Goal: Task Accomplishment & Management: Manage account settings

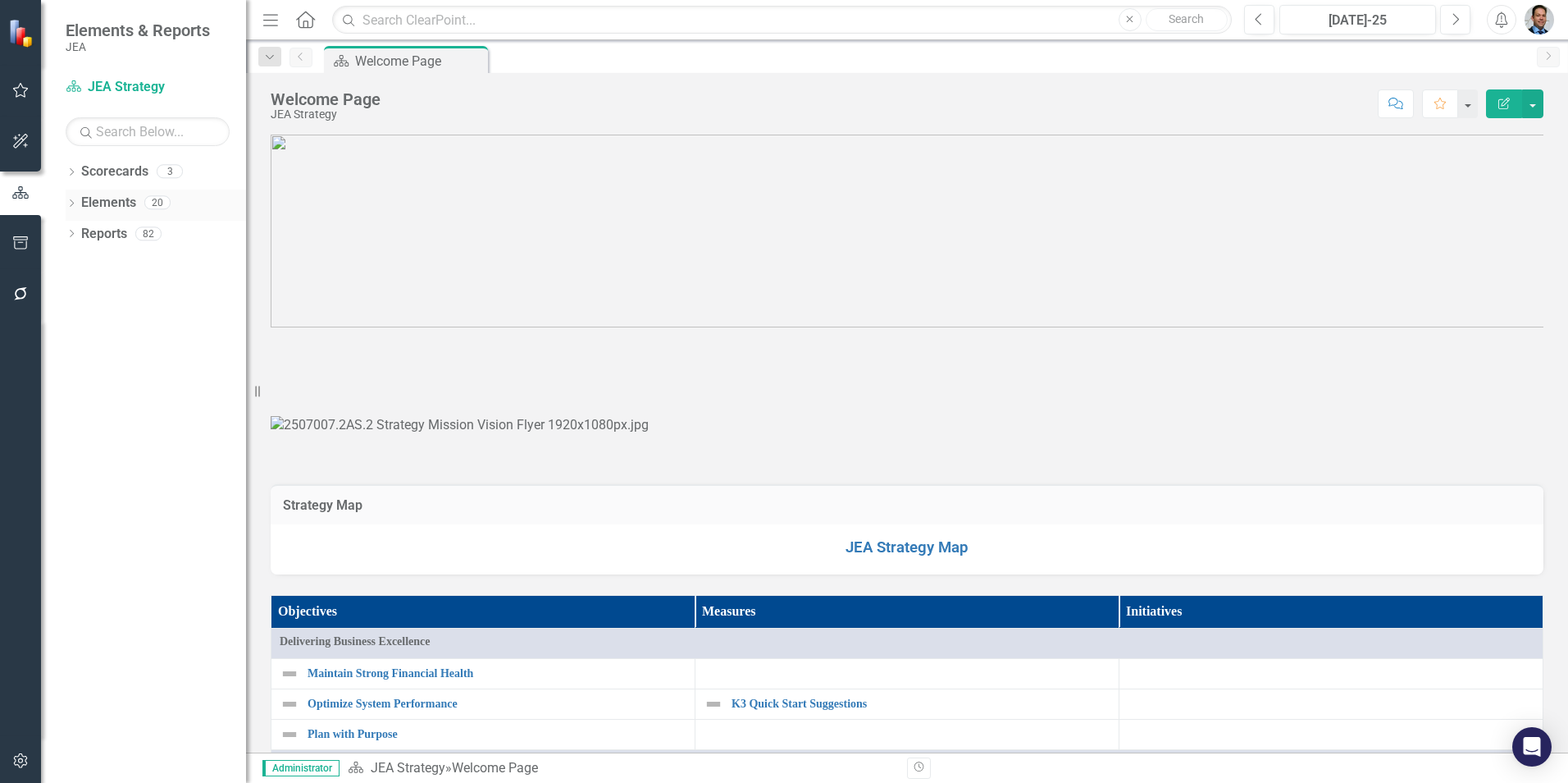
click at [92, 204] on link "Elements" at bounding box center [108, 202] width 55 height 18
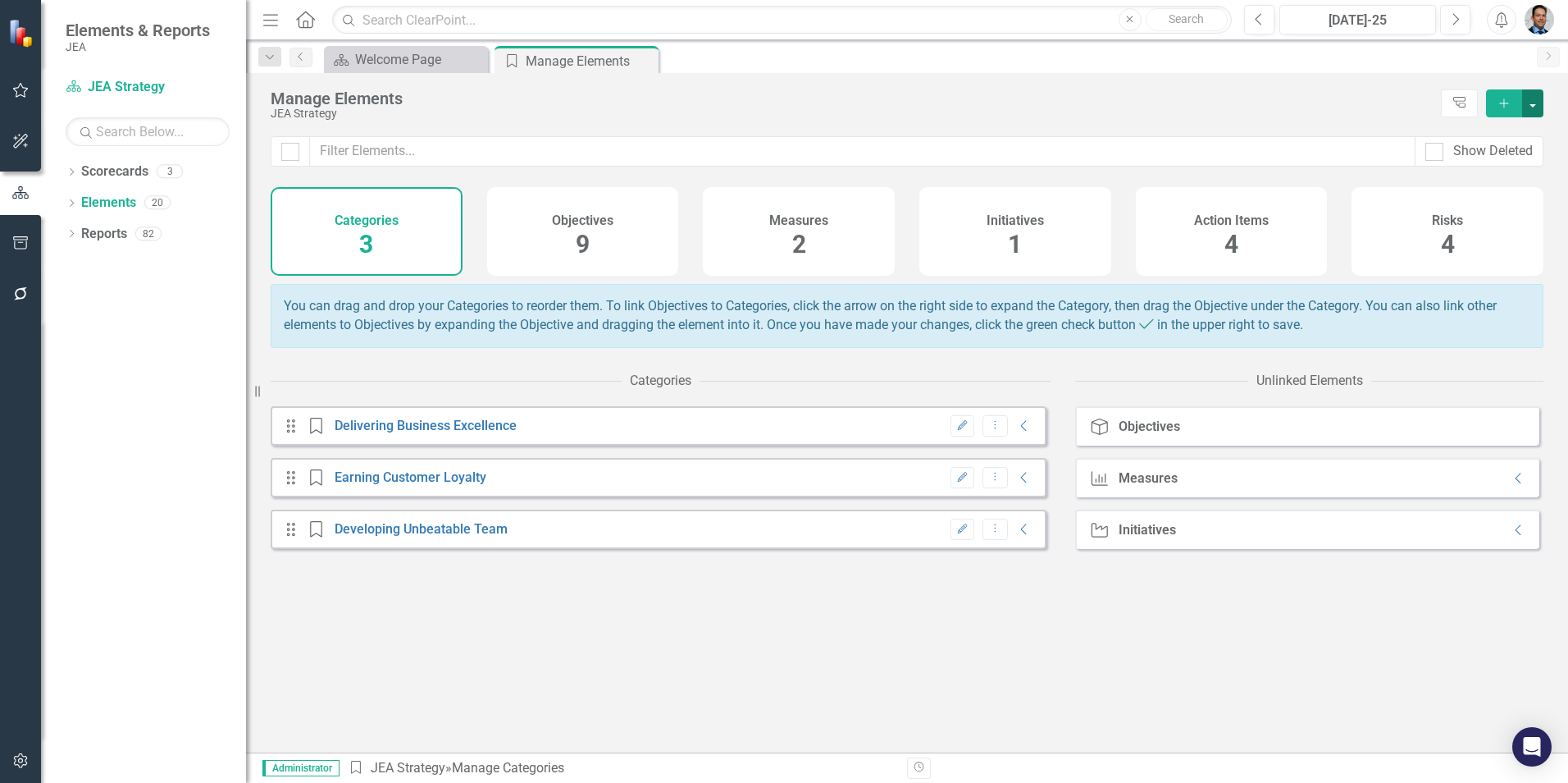
click at [1535, 113] on button "button" at bounding box center [1533, 104] width 21 height 28
click at [1297, 108] on div "JEA Strategy" at bounding box center [851, 113] width 1162 height 12
click at [593, 236] on div "Objectives 9" at bounding box center [582, 231] width 191 height 89
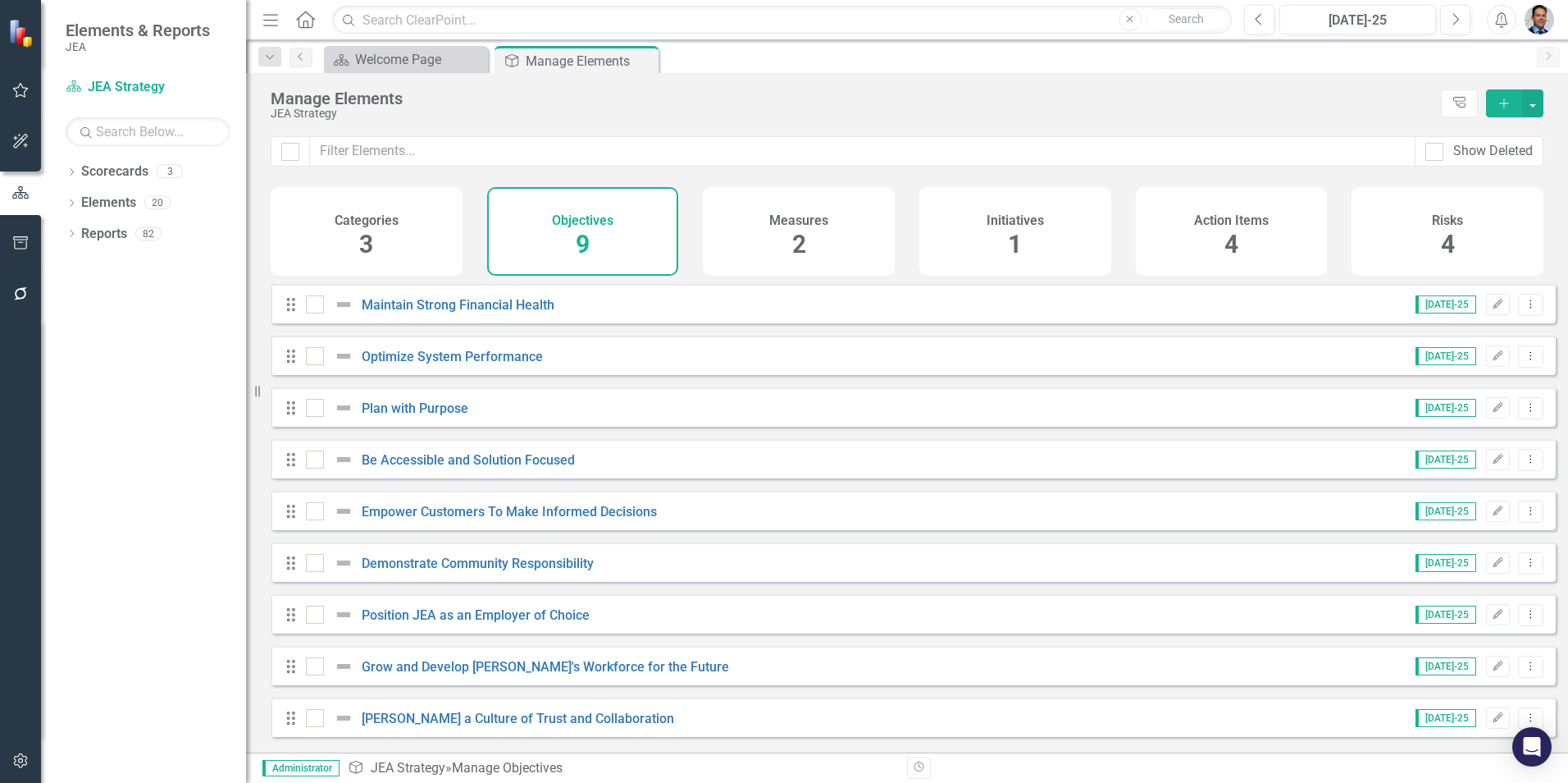
click at [397, 235] on div "Categories 3" at bounding box center [366, 231] width 191 height 89
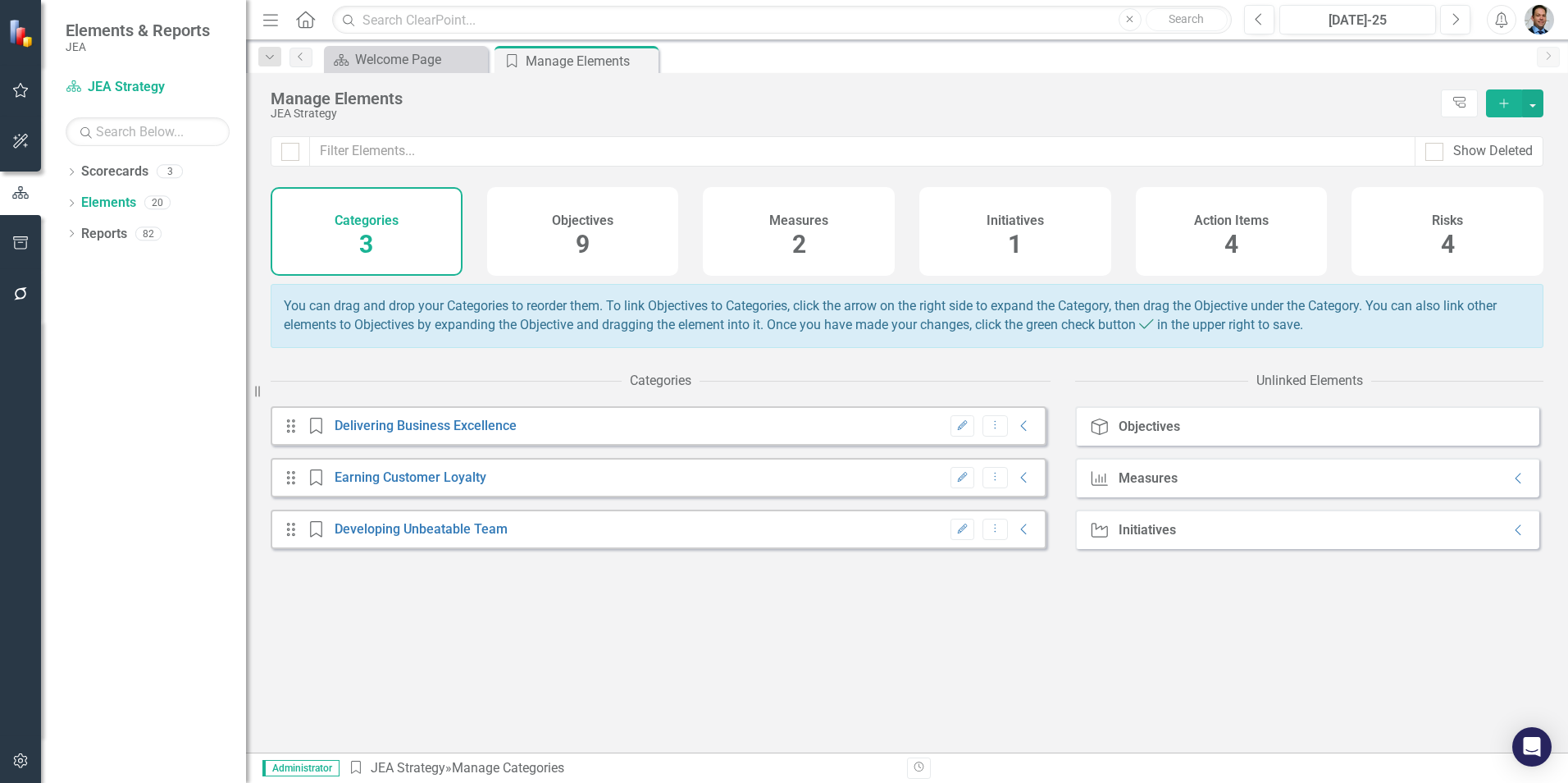
click at [812, 228] on h4 "Measures" at bounding box center [798, 221] width 59 height 15
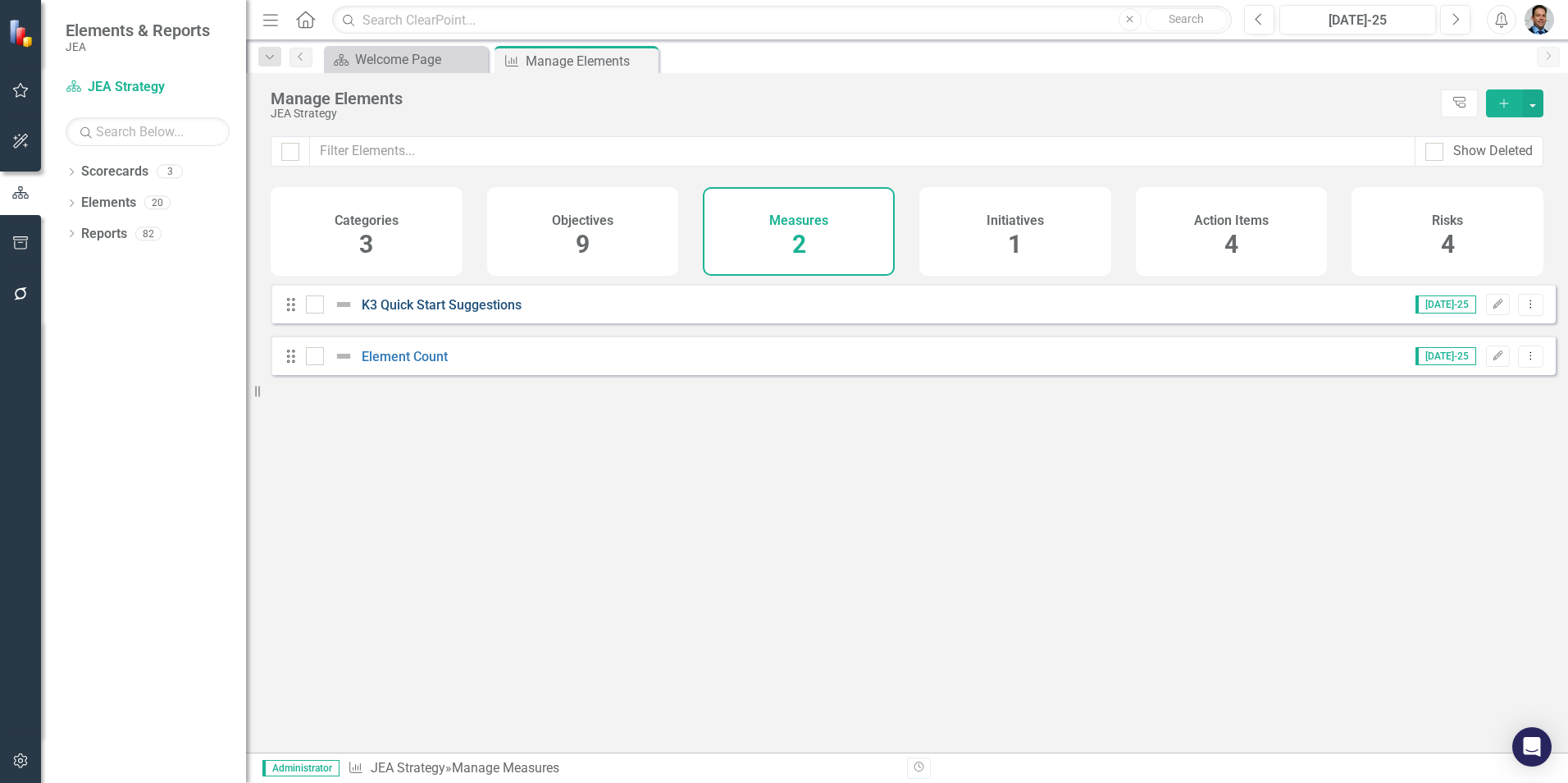
click at [422, 313] on link "K3 Quick Start Suggestions" at bounding box center [442, 305] width 160 height 16
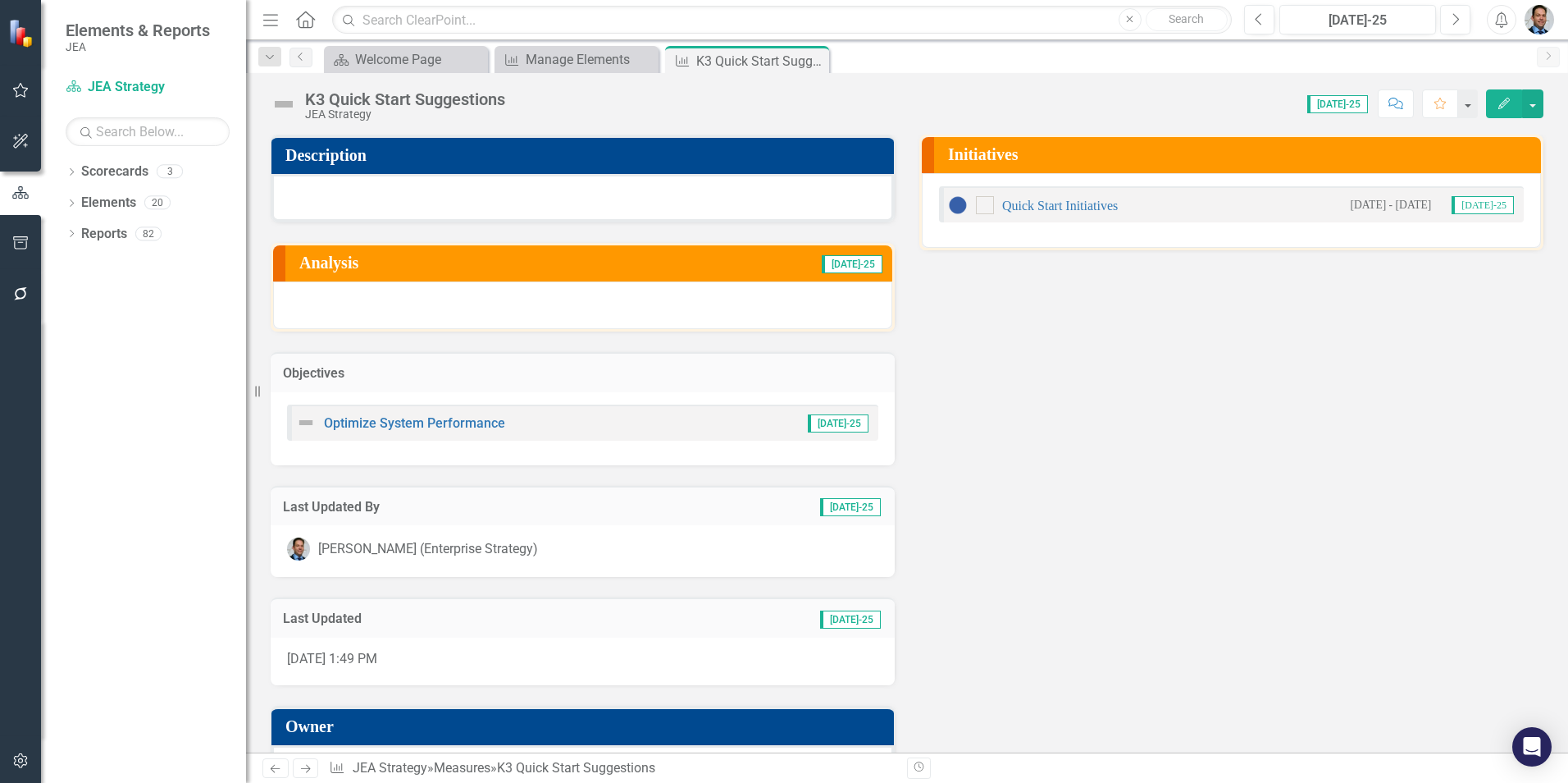
click at [1499, 101] on icon "Edit" at bounding box center [1504, 103] width 15 height 11
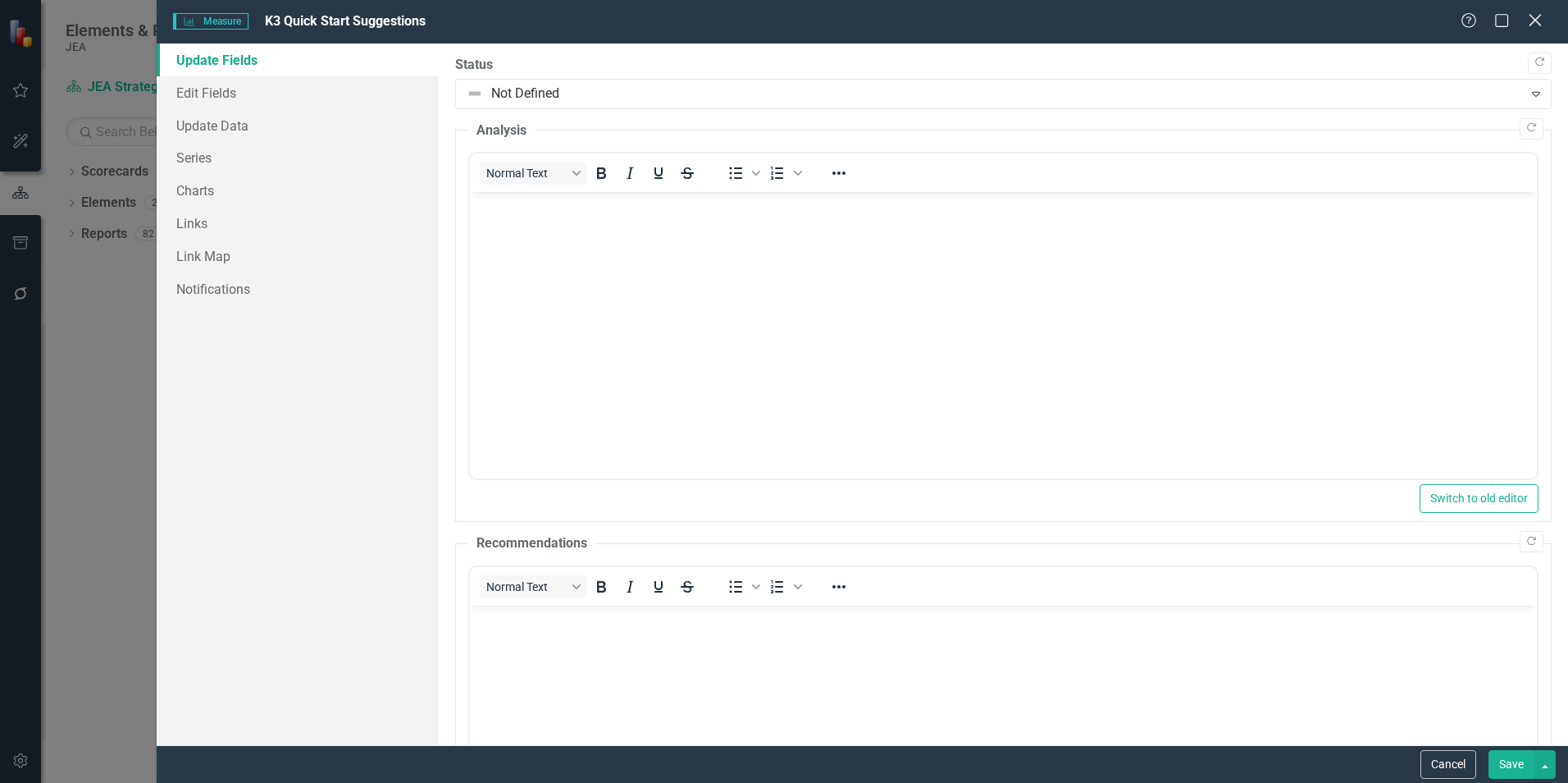
click at [1535, 18] on icon "Close" at bounding box center [1534, 20] width 20 height 16
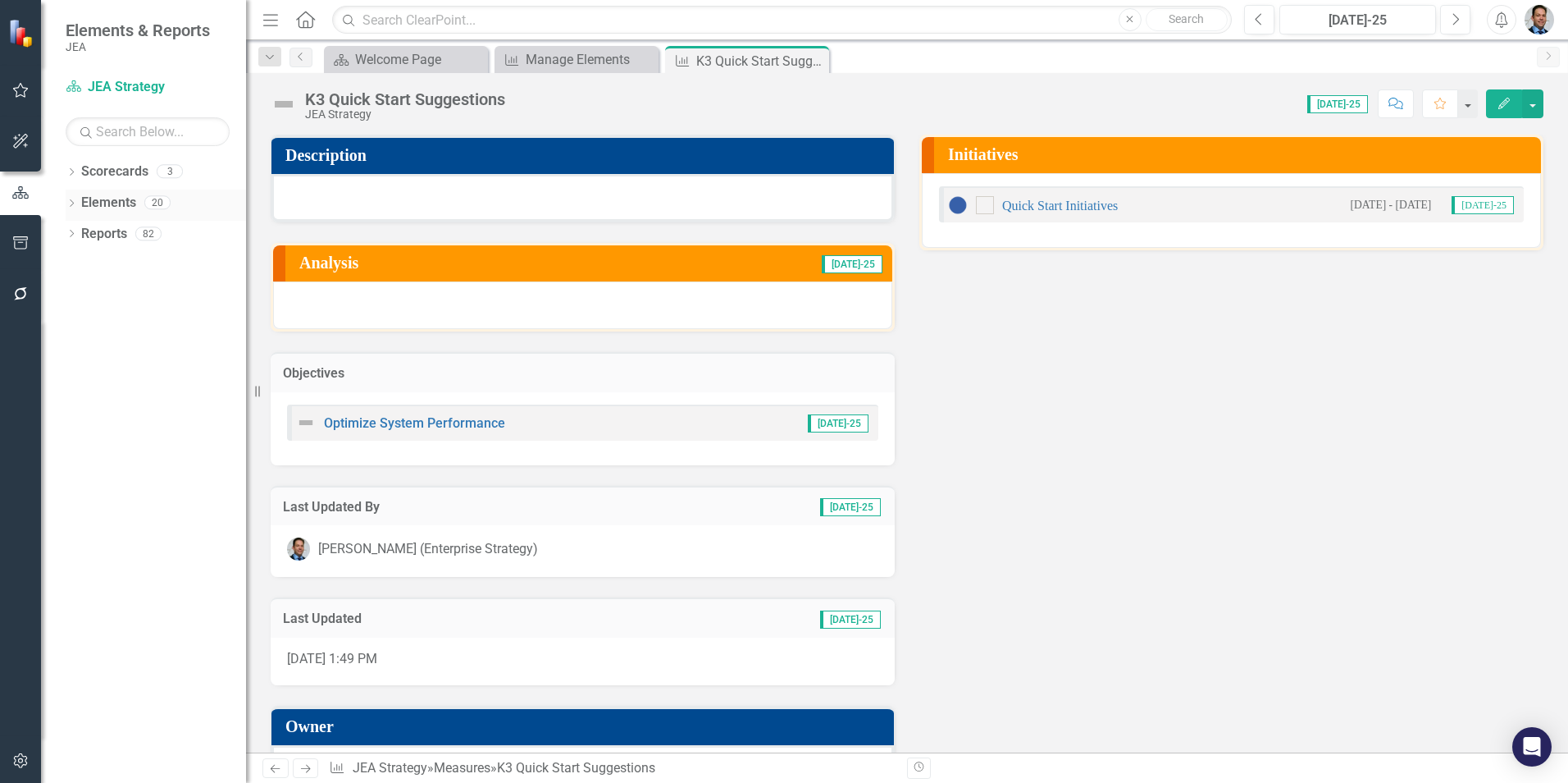
click at [103, 199] on link "Elements" at bounding box center [108, 202] width 55 height 18
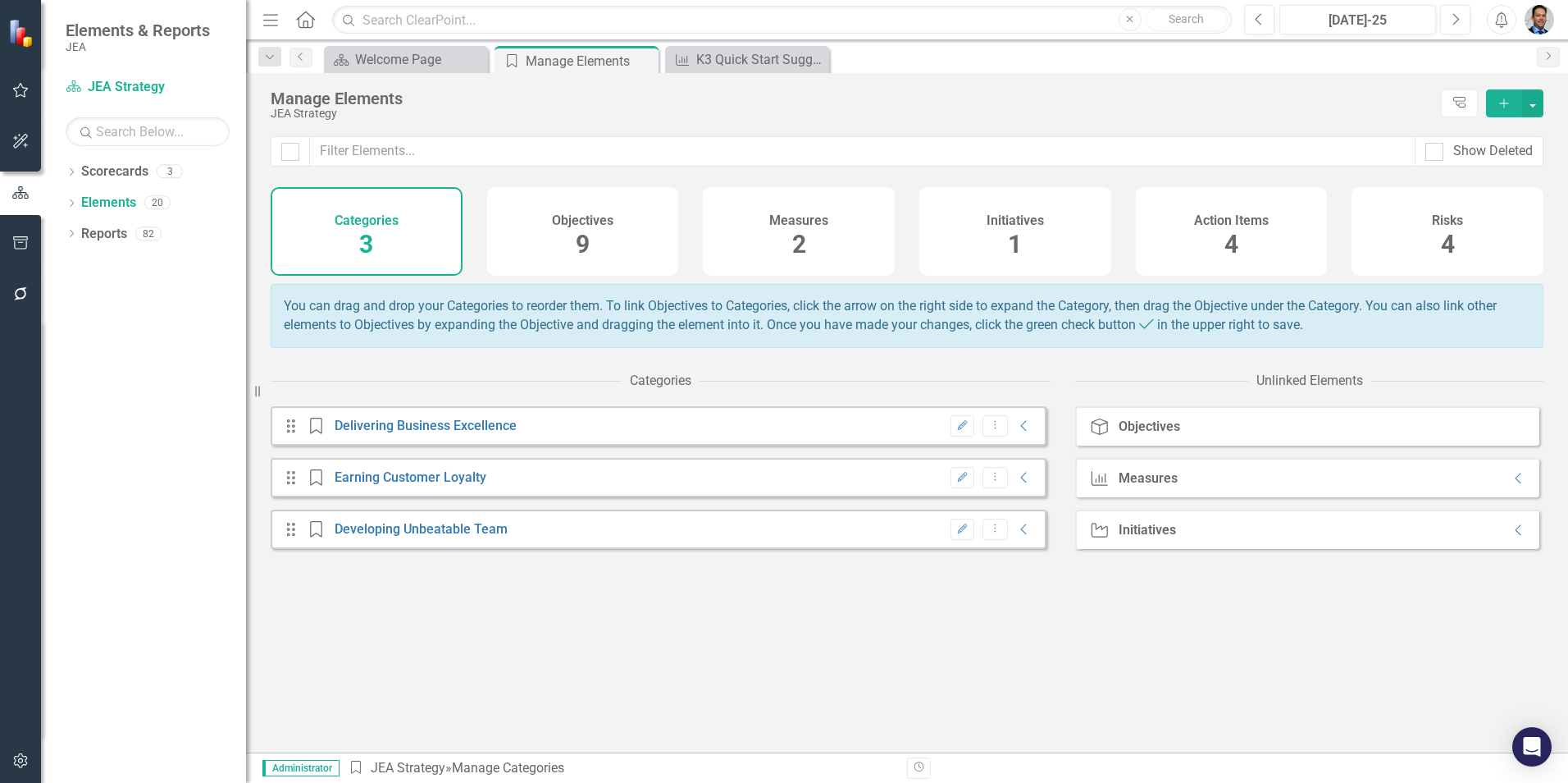
click at [587, 235] on span "9" at bounding box center [582, 243] width 14 height 29
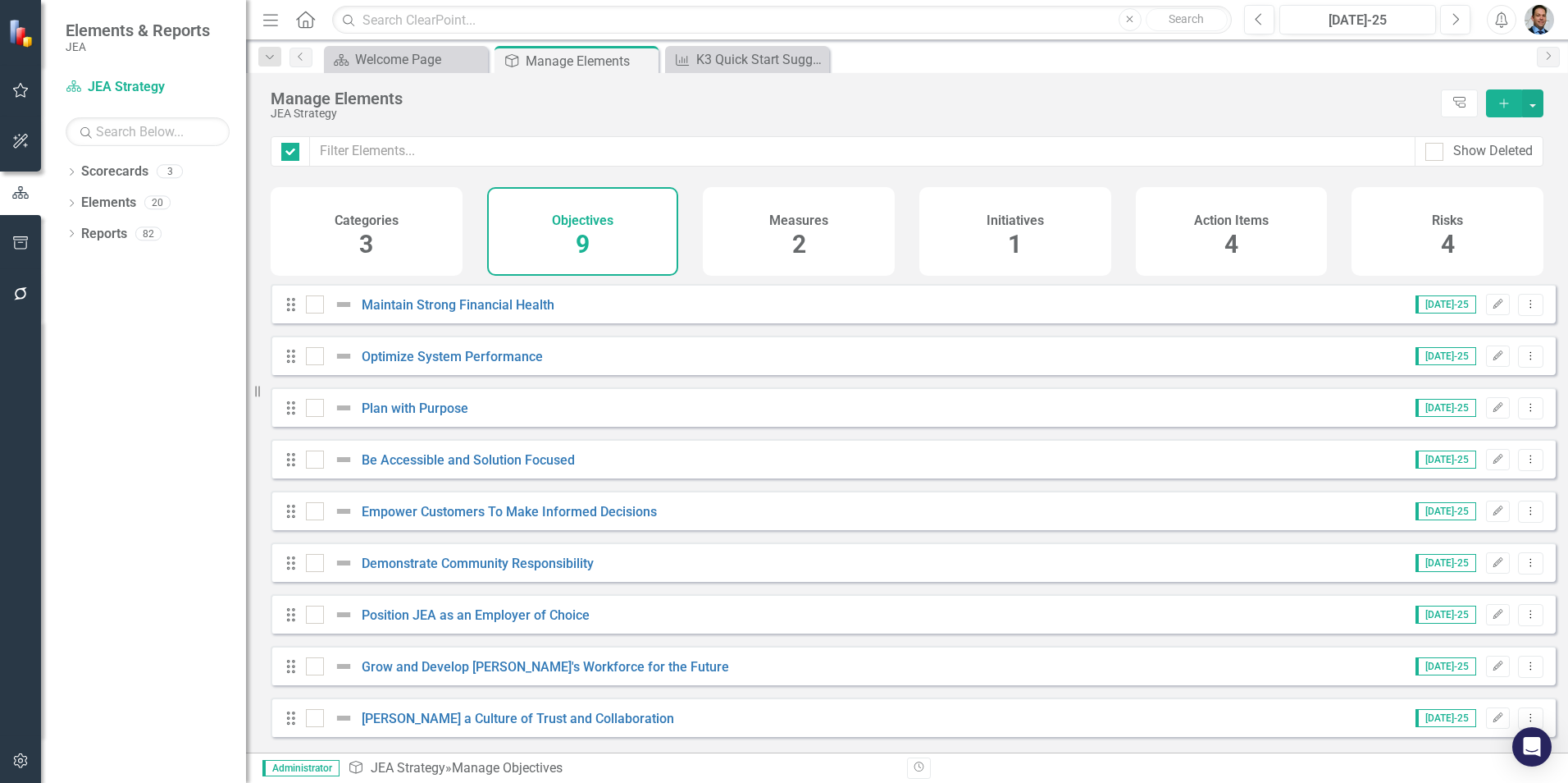
checkbox input "false"
click at [434, 218] on div "Categories 3" at bounding box center [366, 231] width 191 height 89
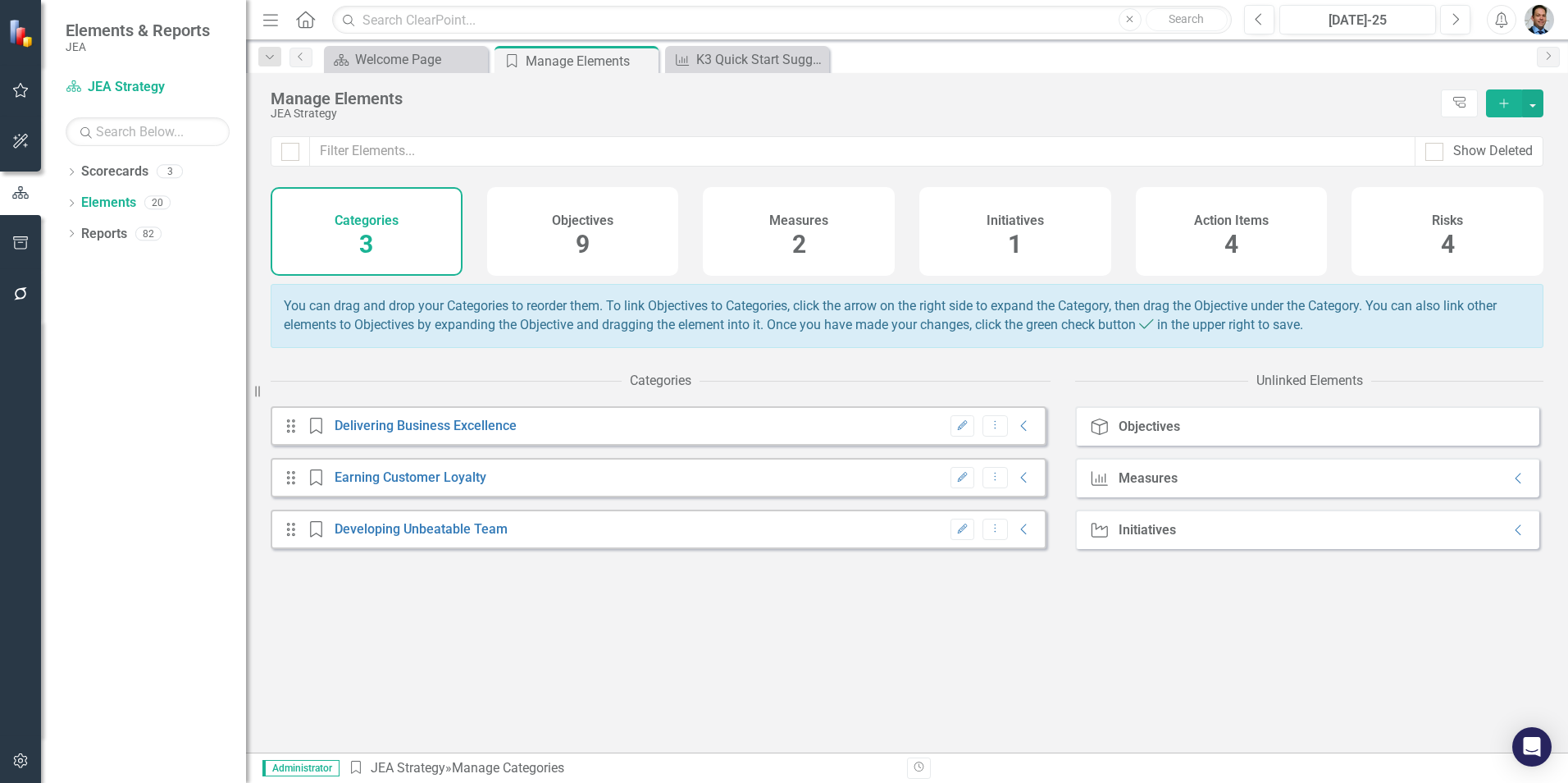
click at [599, 241] on div "Objectives 9" at bounding box center [582, 231] width 191 height 89
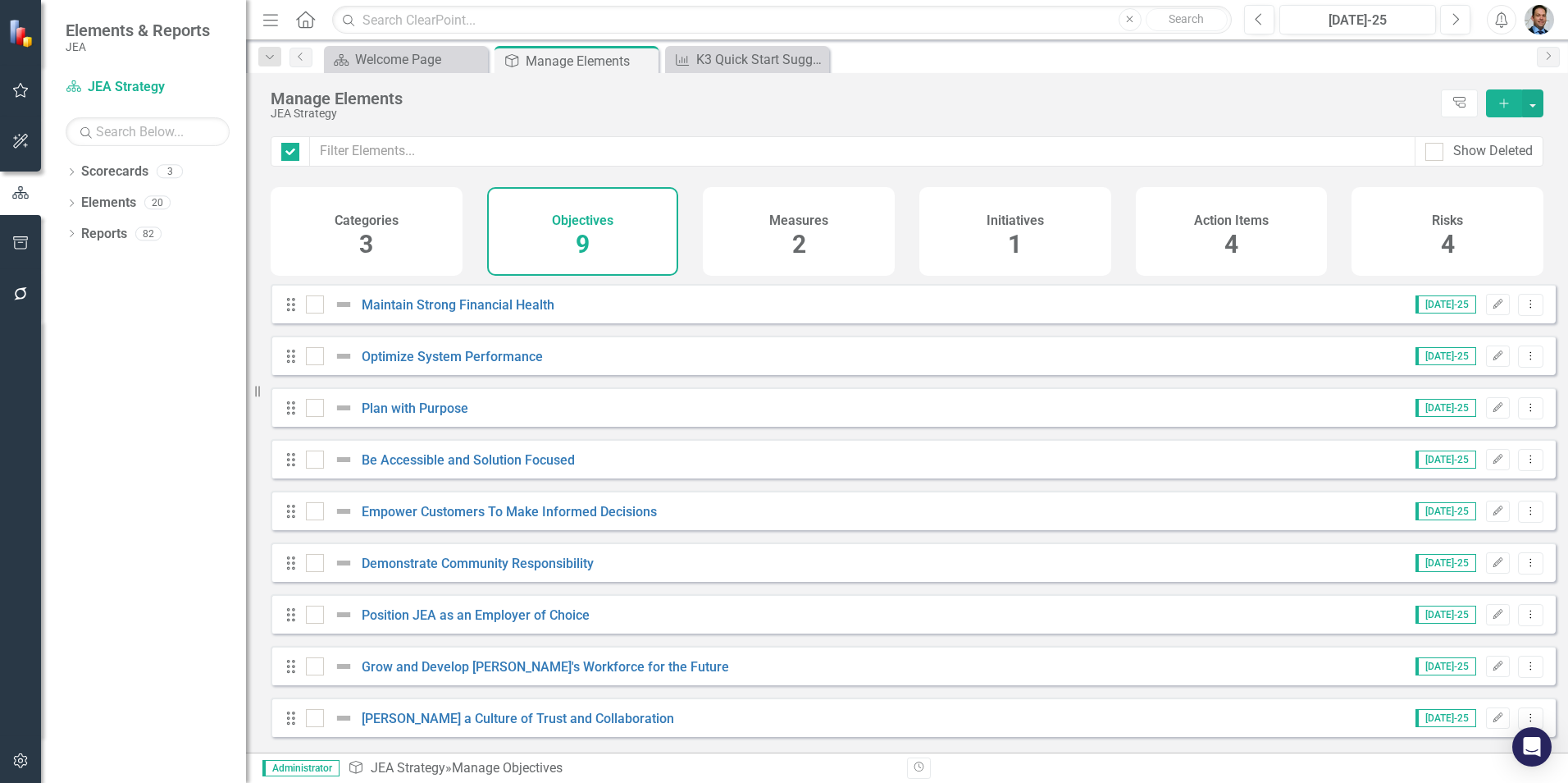
checkbox input "false"
click at [320, 225] on div "Categories 3" at bounding box center [366, 231] width 191 height 89
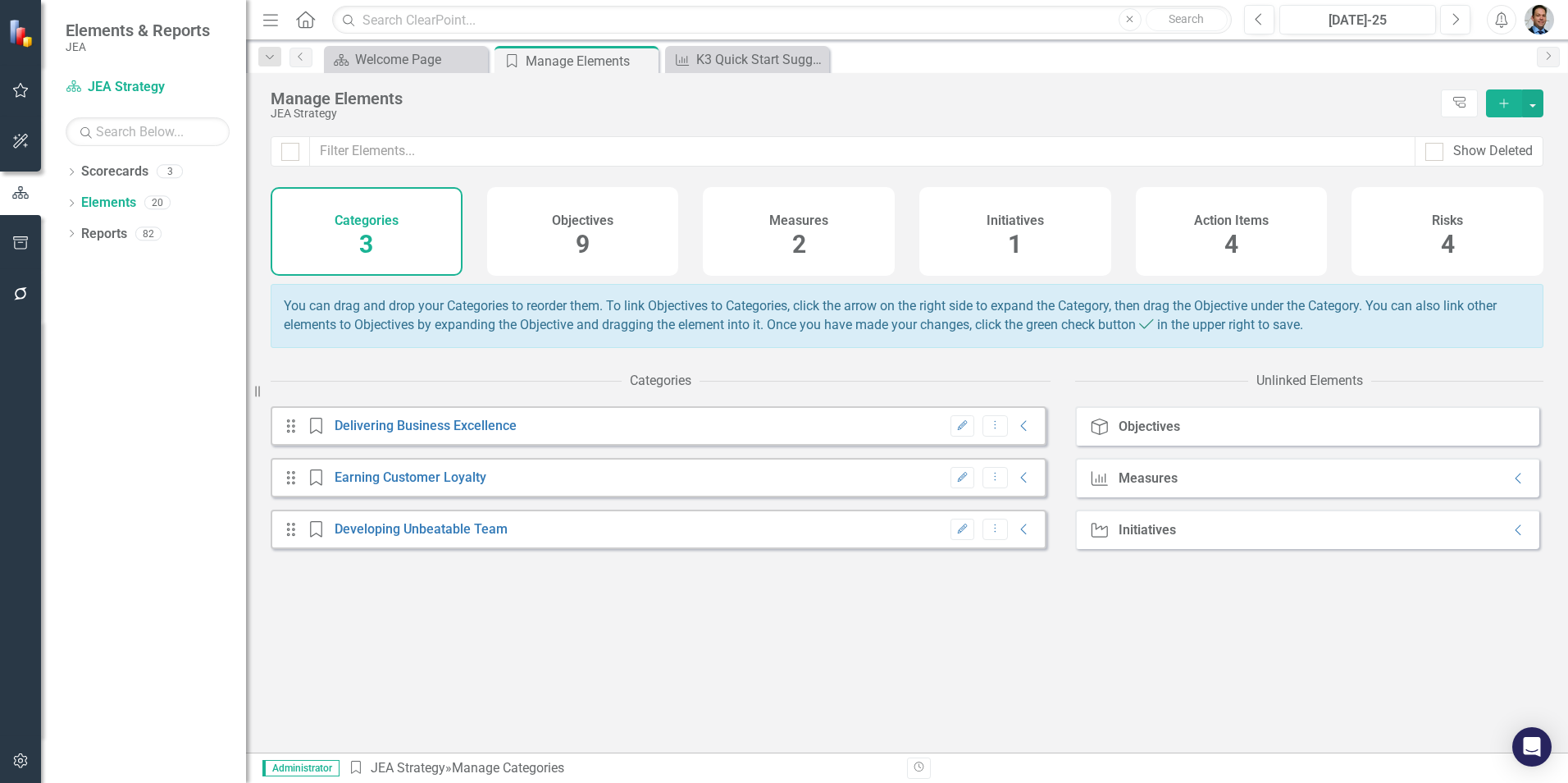
click at [593, 234] on div "Objectives 9" at bounding box center [582, 231] width 191 height 89
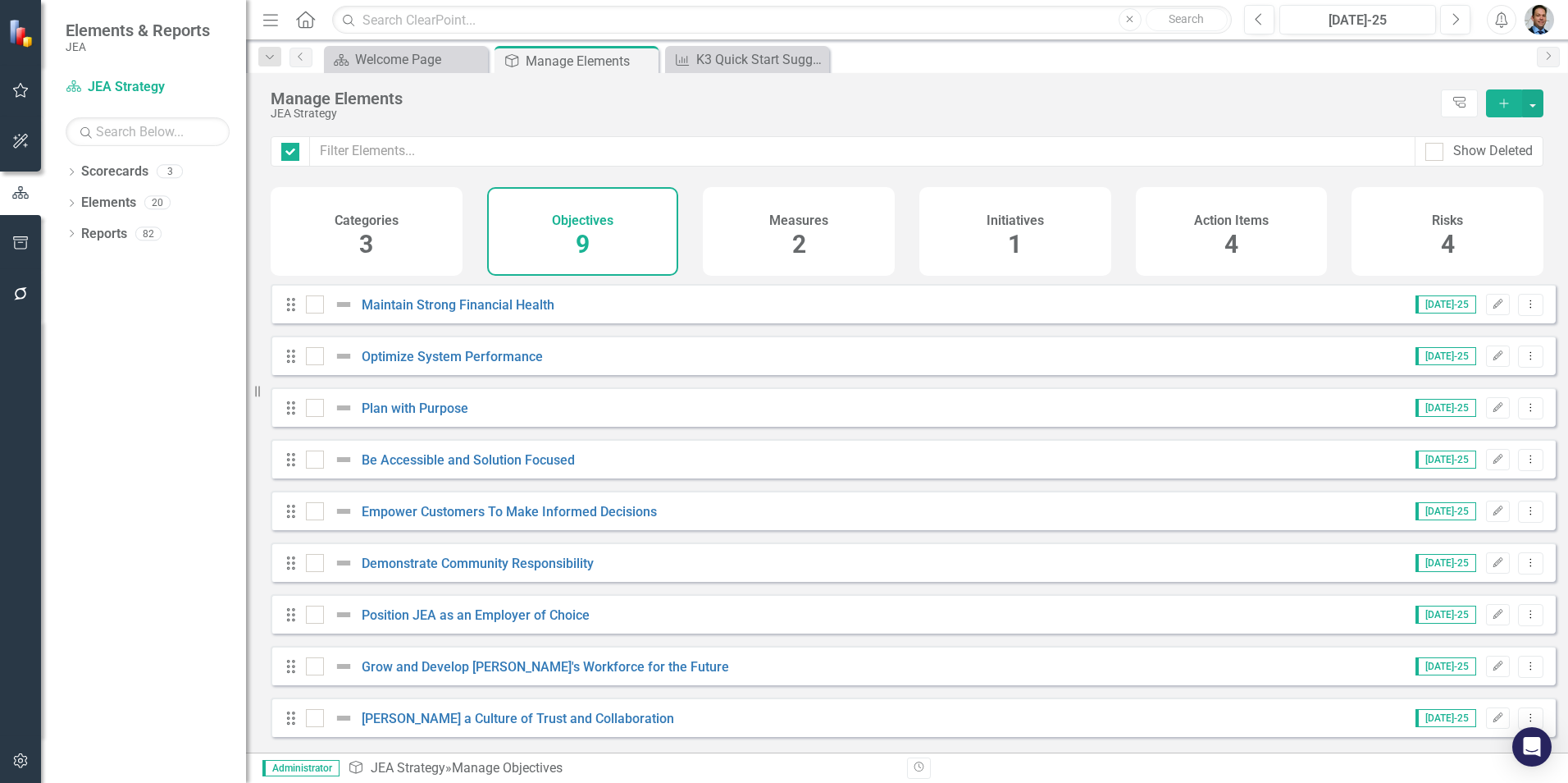
checkbox input "false"
click at [338, 218] on h4 "Categories" at bounding box center [366, 221] width 64 height 15
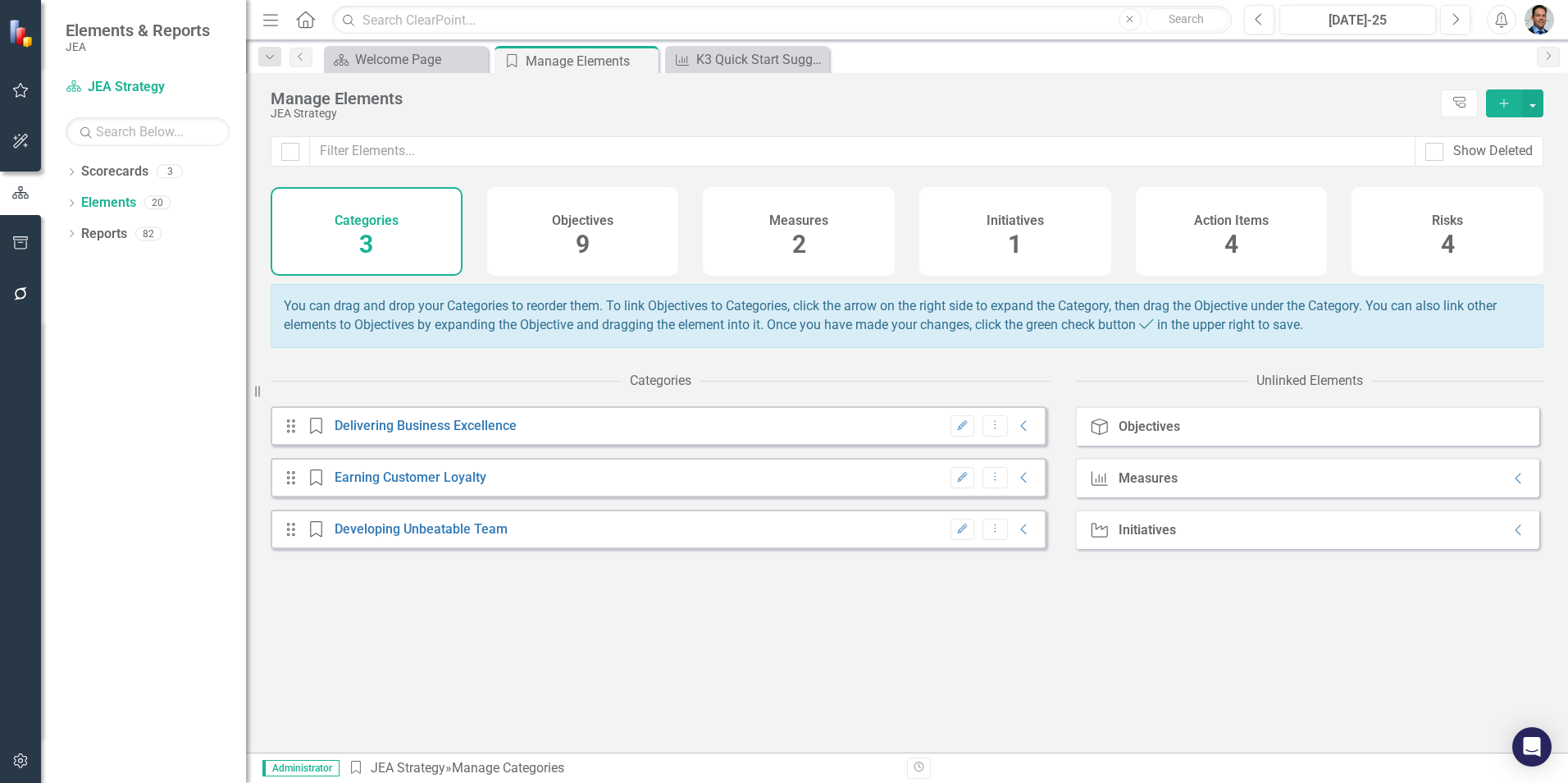
click at [567, 235] on div "Objectives 9" at bounding box center [582, 231] width 191 height 89
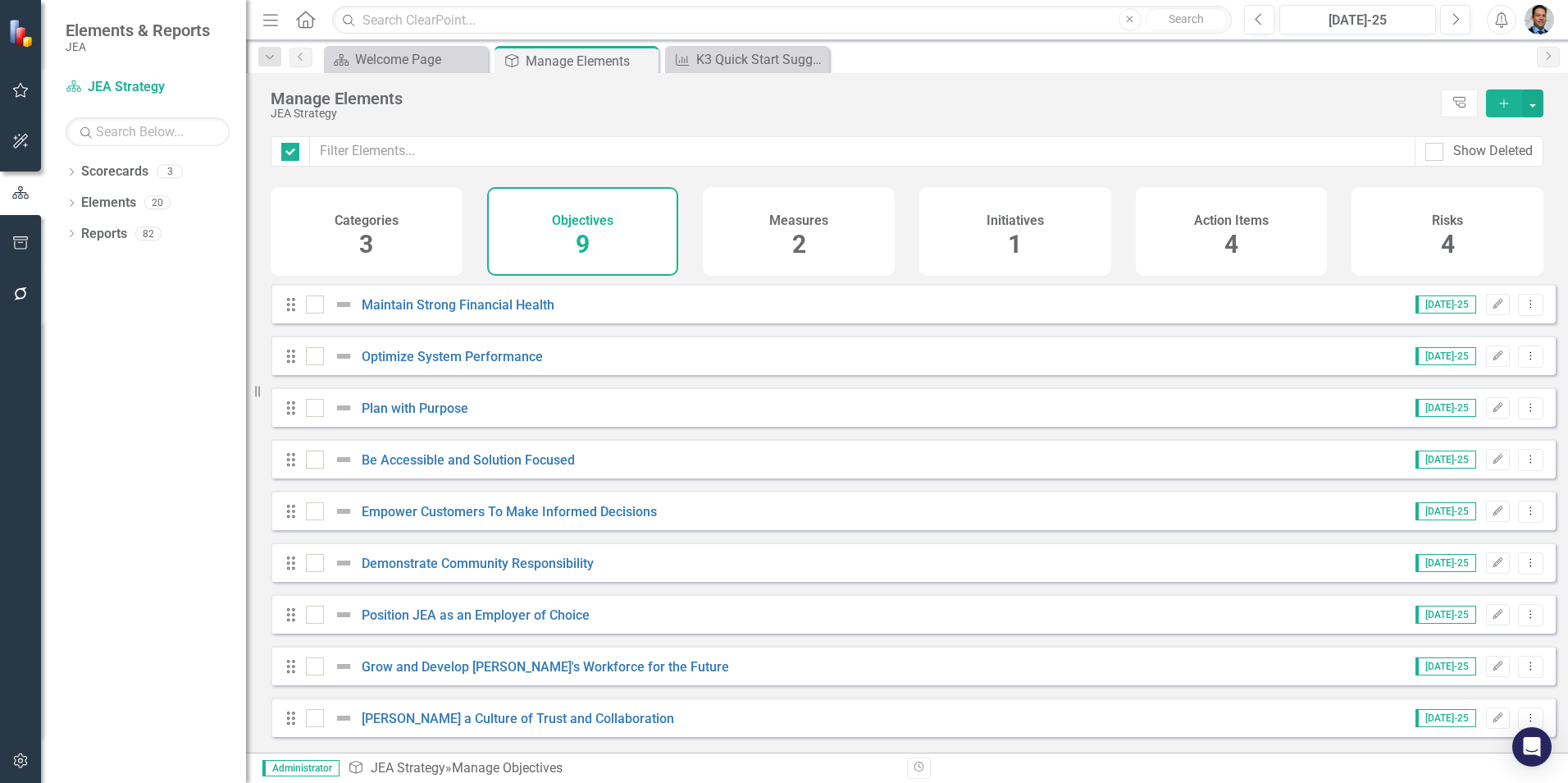
checkbox input "false"
